Goal: Information Seeking & Learning: Learn about a topic

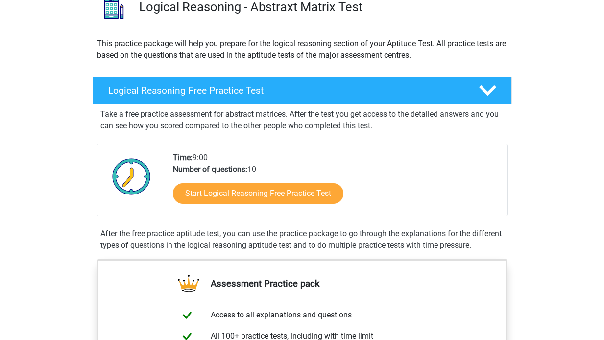
scroll to position [92, 0]
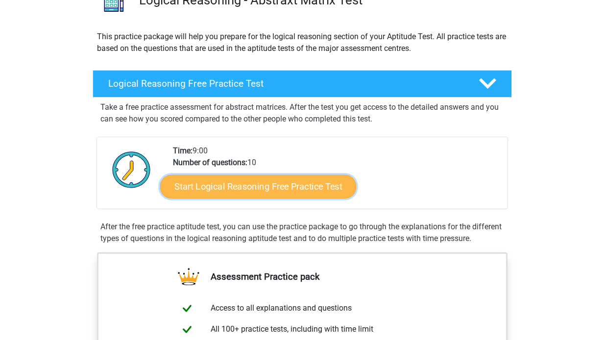
click at [306, 183] on link "Start Logical Reasoning Free Practice Test" at bounding box center [258, 186] width 196 height 24
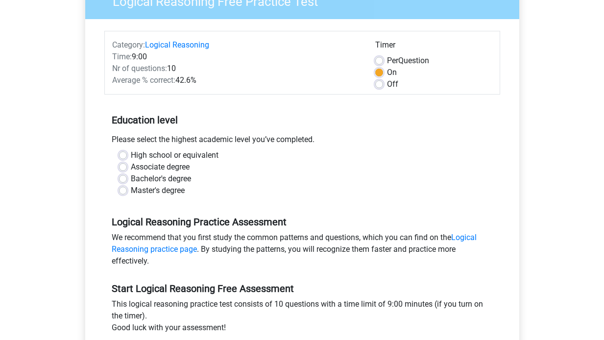
scroll to position [97, 0]
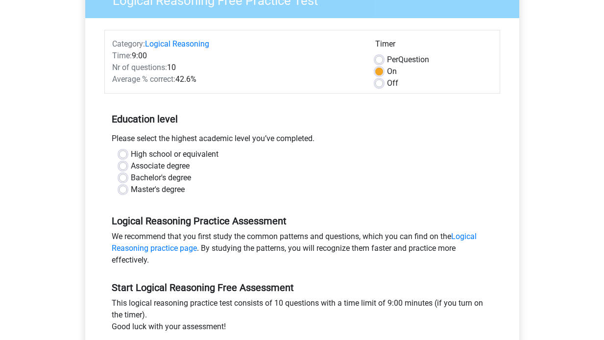
click at [127, 187] on div "Master's degree" at bounding box center [302, 190] width 366 height 12
click at [120, 194] on div "Master's degree" at bounding box center [302, 190] width 366 height 12
click at [131, 191] on label "Master's degree" at bounding box center [158, 190] width 54 height 12
click at [122, 191] on input "Master's degree" at bounding box center [123, 189] width 8 height 10
radio input "true"
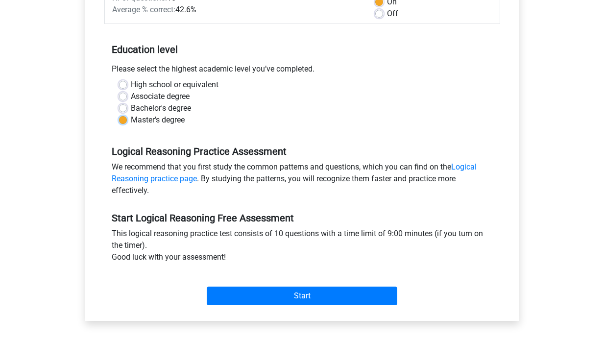
scroll to position [174, 0]
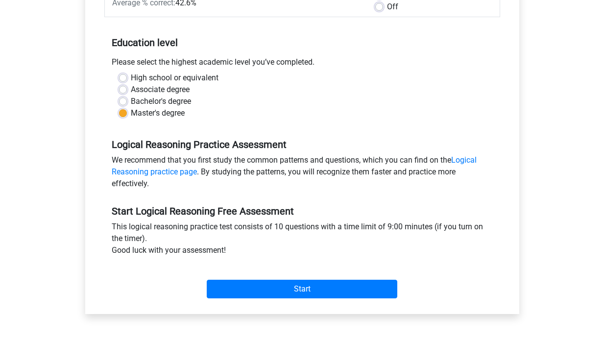
click at [131, 102] on label "Bachelor's degree" at bounding box center [161, 101] width 60 height 12
click at [120, 102] on input "Bachelor's degree" at bounding box center [123, 100] width 8 height 10
radio input "true"
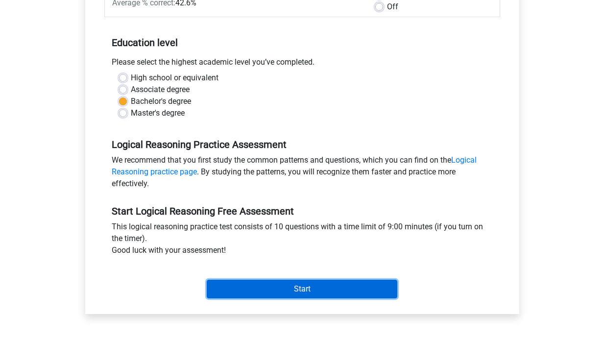
click at [261, 288] on input "Start" at bounding box center [302, 289] width 190 height 19
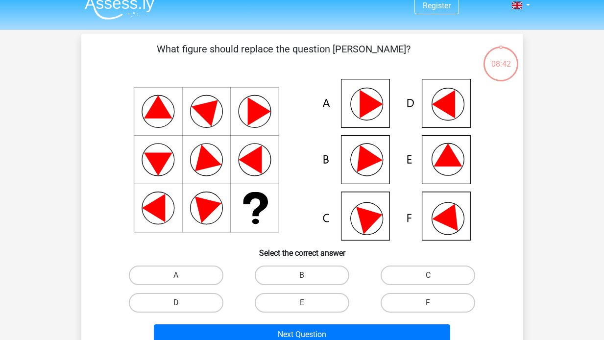
scroll to position [11, 0]
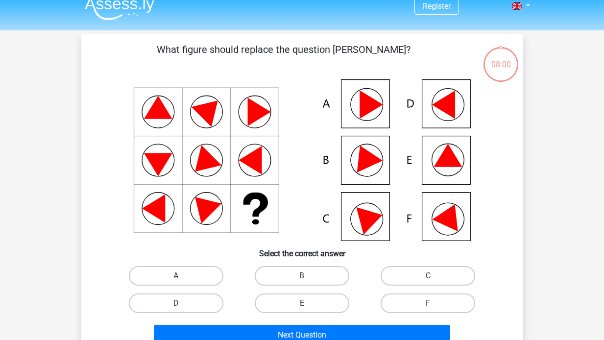
click at [316, 264] on div "B" at bounding box center [302, 275] width 126 height 27
click at [308, 284] on label "B" at bounding box center [302, 276] width 95 height 20
click at [308, 282] on input "B" at bounding box center [305, 279] width 6 height 6
radio input "true"
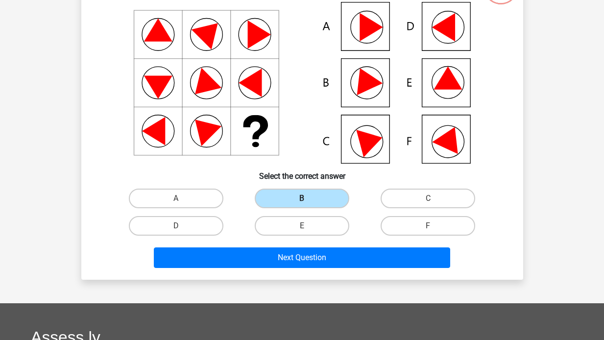
scroll to position [90, 0]
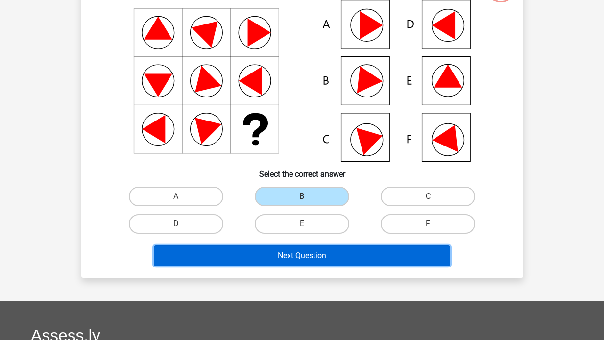
click at [316, 253] on button "Next Question" at bounding box center [302, 255] width 296 height 21
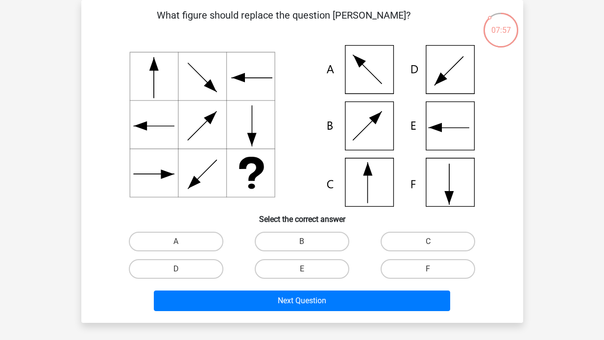
scroll to position [30, 0]
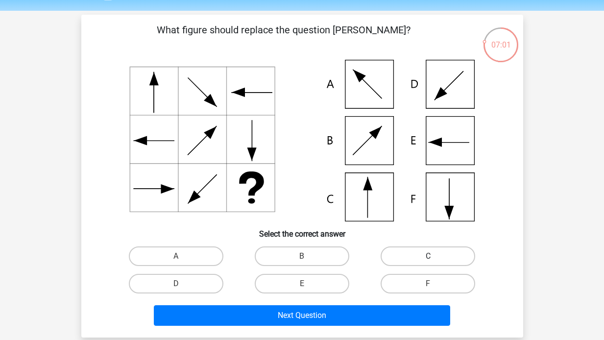
click at [405, 258] on label "C" at bounding box center [428, 256] width 95 height 20
click at [428, 258] on input "C" at bounding box center [431, 259] width 6 height 6
radio input "true"
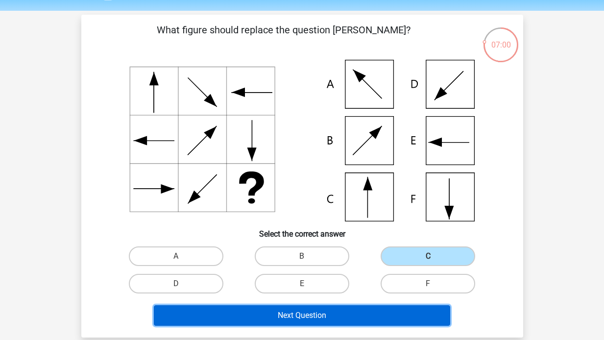
click at [383, 309] on button "Next Question" at bounding box center [302, 315] width 296 height 21
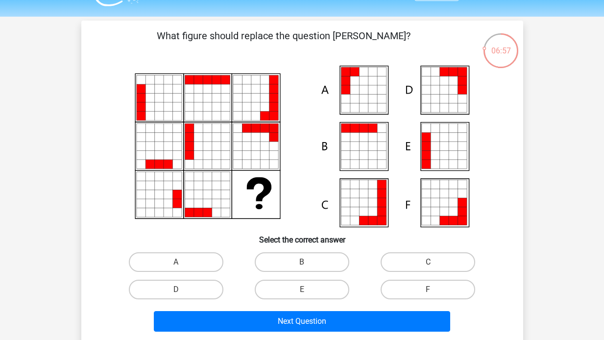
scroll to position [31, 0]
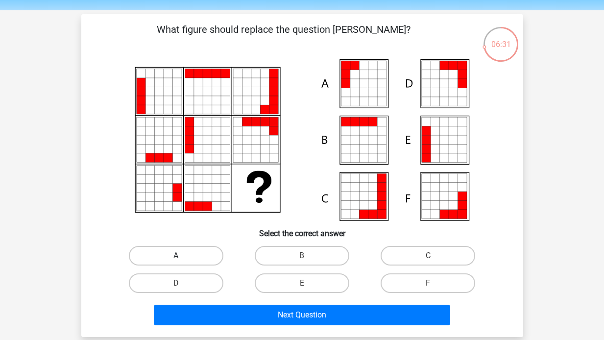
click at [208, 251] on label "A" at bounding box center [176, 256] width 95 height 20
click at [182, 256] on input "A" at bounding box center [179, 259] width 6 height 6
radio input "true"
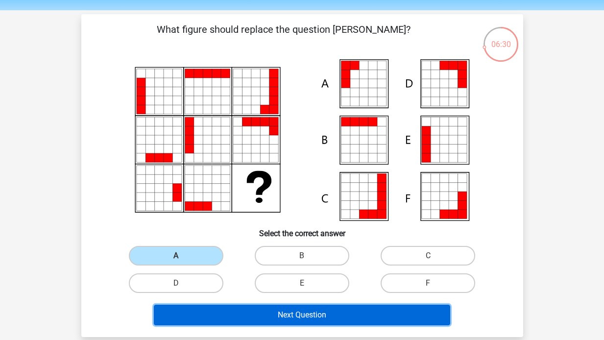
click at [278, 316] on button "Next Question" at bounding box center [302, 315] width 296 height 21
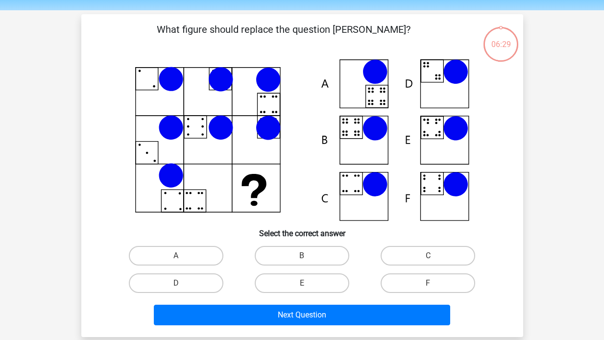
scroll to position [45, 0]
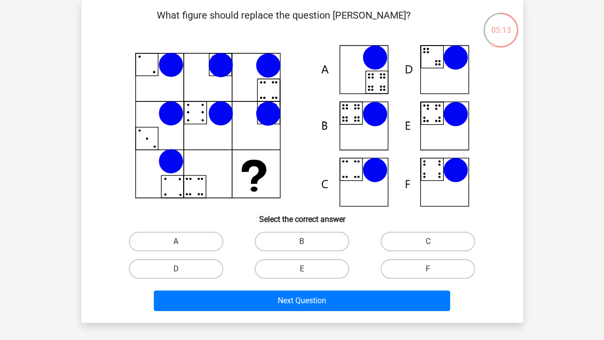
click at [188, 233] on label "A" at bounding box center [176, 242] width 95 height 20
click at [182, 241] on input "A" at bounding box center [179, 244] width 6 height 6
radio input "true"
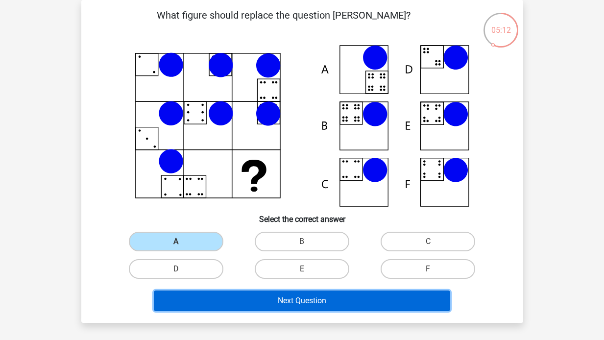
click at [252, 297] on button "Next Question" at bounding box center [302, 300] width 296 height 21
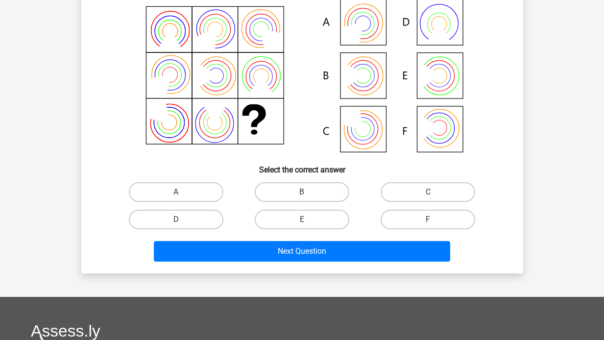
scroll to position [0, 0]
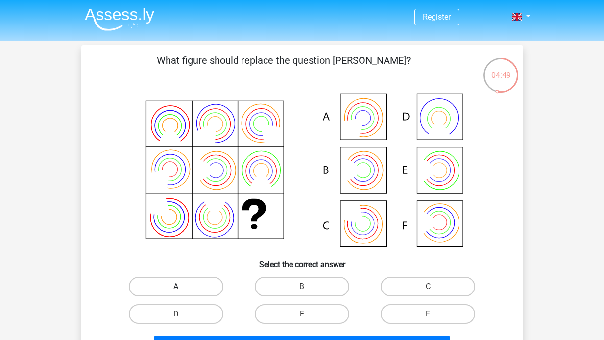
click at [196, 287] on label "A" at bounding box center [176, 287] width 95 height 20
click at [182, 287] on input "A" at bounding box center [179, 289] width 6 height 6
radio input "true"
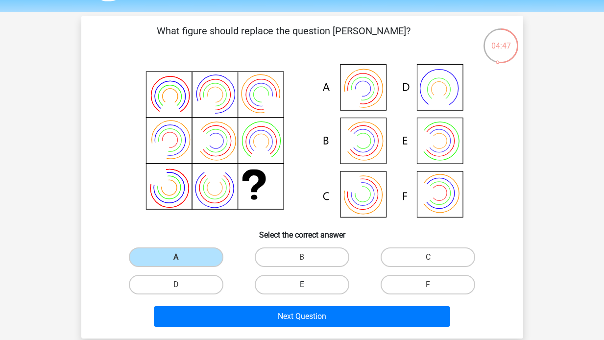
scroll to position [50, 0]
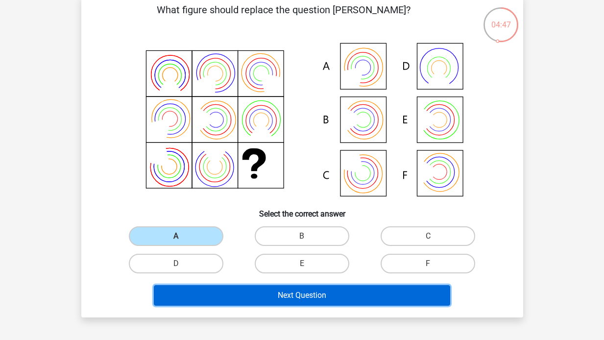
click at [313, 294] on button "Next Question" at bounding box center [302, 295] width 296 height 21
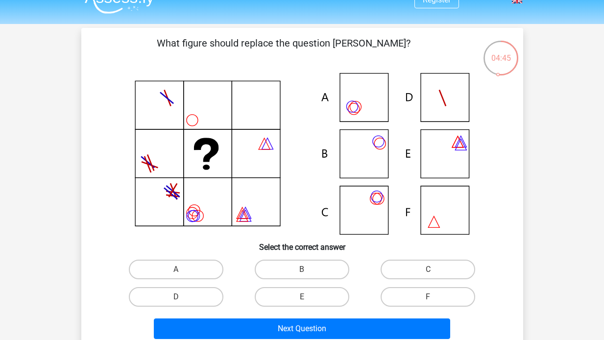
scroll to position [16, 0]
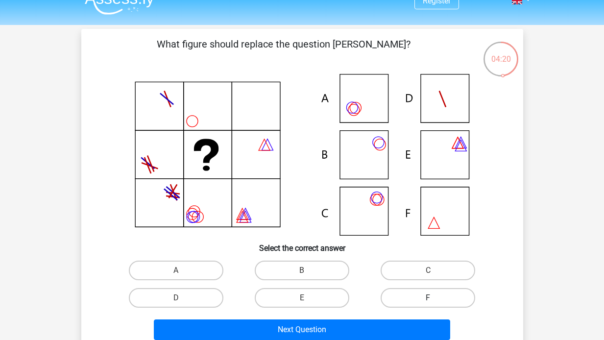
click at [417, 302] on label "F" at bounding box center [428, 298] width 95 height 20
click at [428, 302] on input "F" at bounding box center [431, 301] width 6 height 6
radio input "true"
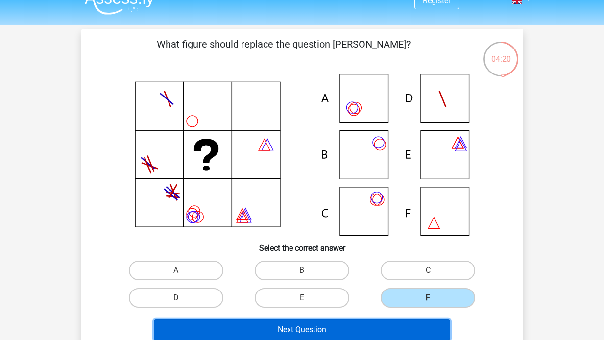
click at [390, 325] on button "Next Question" at bounding box center [302, 329] width 296 height 21
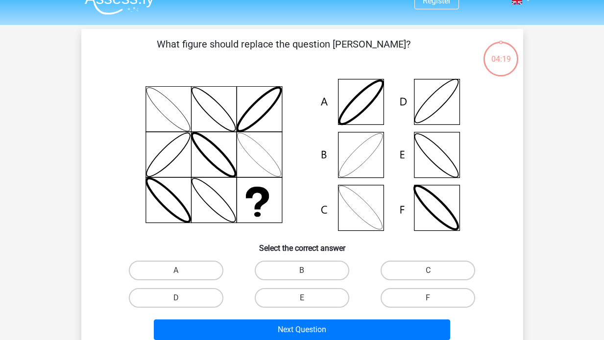
scroll to position [45, 0]
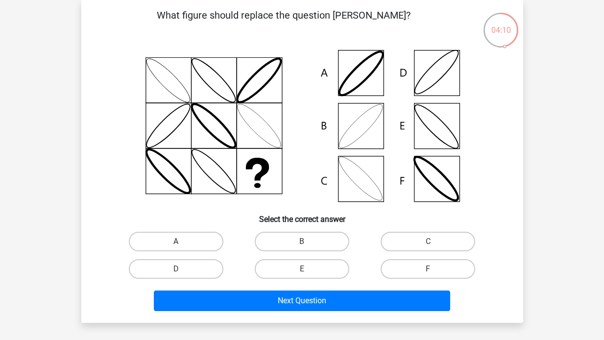
click at [173, 233] on label "A" at bounding box center [176, 242] width 95 height 20
click at [176, 241] on input "A" at bounding box center [179, 244] width 6 height 6
radio input "true"
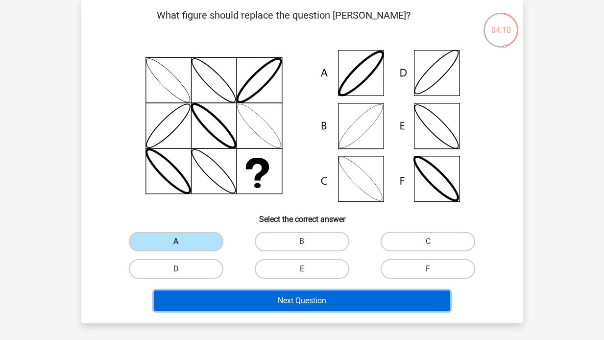
click at [225, 297] on button "Next Question" at bounding box center [302, 300] width 296 height 21
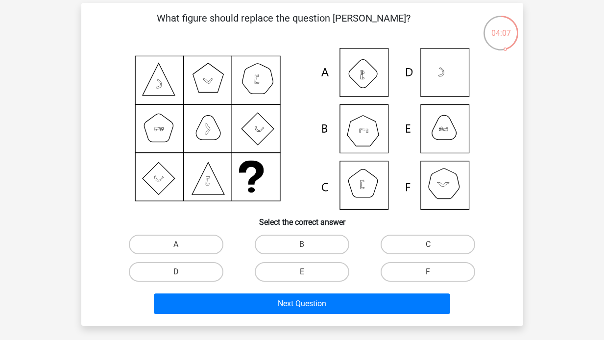
scroll to position [43, 0]
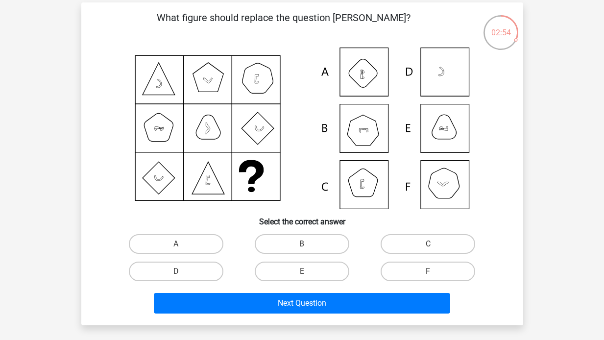
click at [457, 79] on icon at bounding box center [302, 129] width 395 height 162
click at [187, 265] on label "D" at bounding box center [176, 272] width 95 height 20
click at [182, 271] on input "D" at bounding box center [179, 274] width 6 height 6
radio input "true"
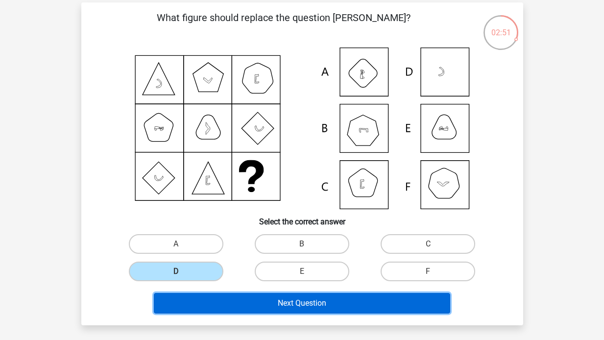
click at [219, 309] on button "Next Question" at bounding box center [302, 303] width 296 height 21
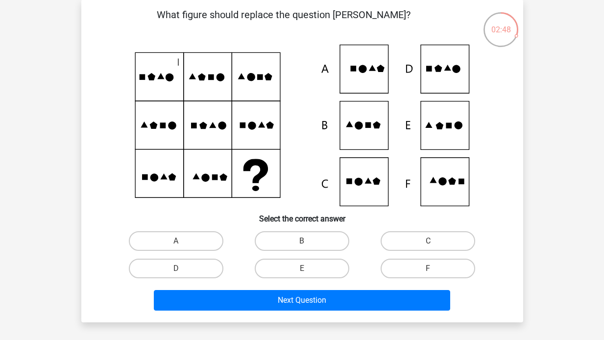
scroll to position [46, 0]
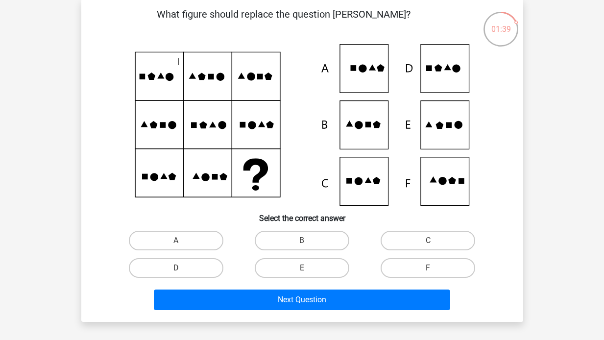
click at [343, 79] on icon at bounding box center [302, 125] width 395 height 162
click at [190, 248] on label "A" at bounding box center [176, 241] width 95 height 20
click at [182, 247] on input "A" at bounding box center [179, 243] width 6 height 6
radio input "true"
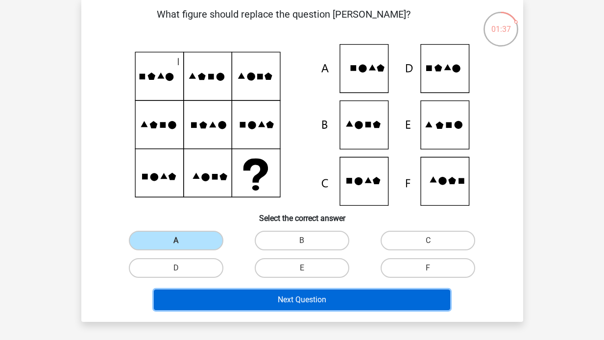
click at [235, 305] on button "Next Question" at bounding box center [302, 299] width 296 height 21
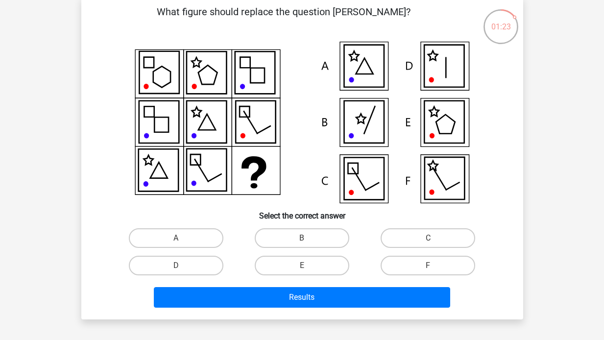
scroll to position [40, 0]
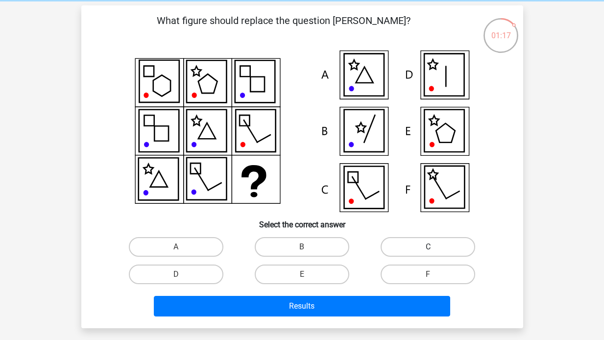
click at [448, 247] on label "C" at bounding box center [428, 247] width 95 height 20
click at [434, 247] on input "C" at bounding box center [431, 250] width 6 height 6
radio input "true"
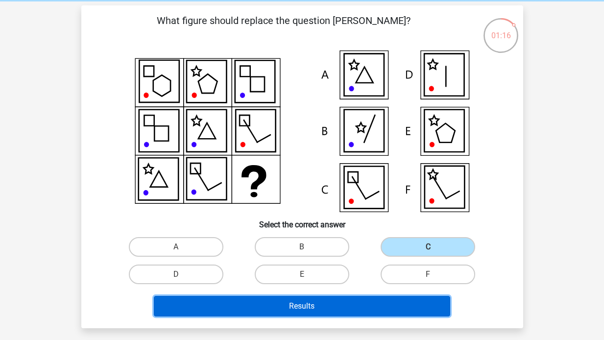
click at [405, 309] on button "Results" at bounding box center [302, 306] width 296 height 21
